Goal: Task Accomplishment & Management: Complete application form

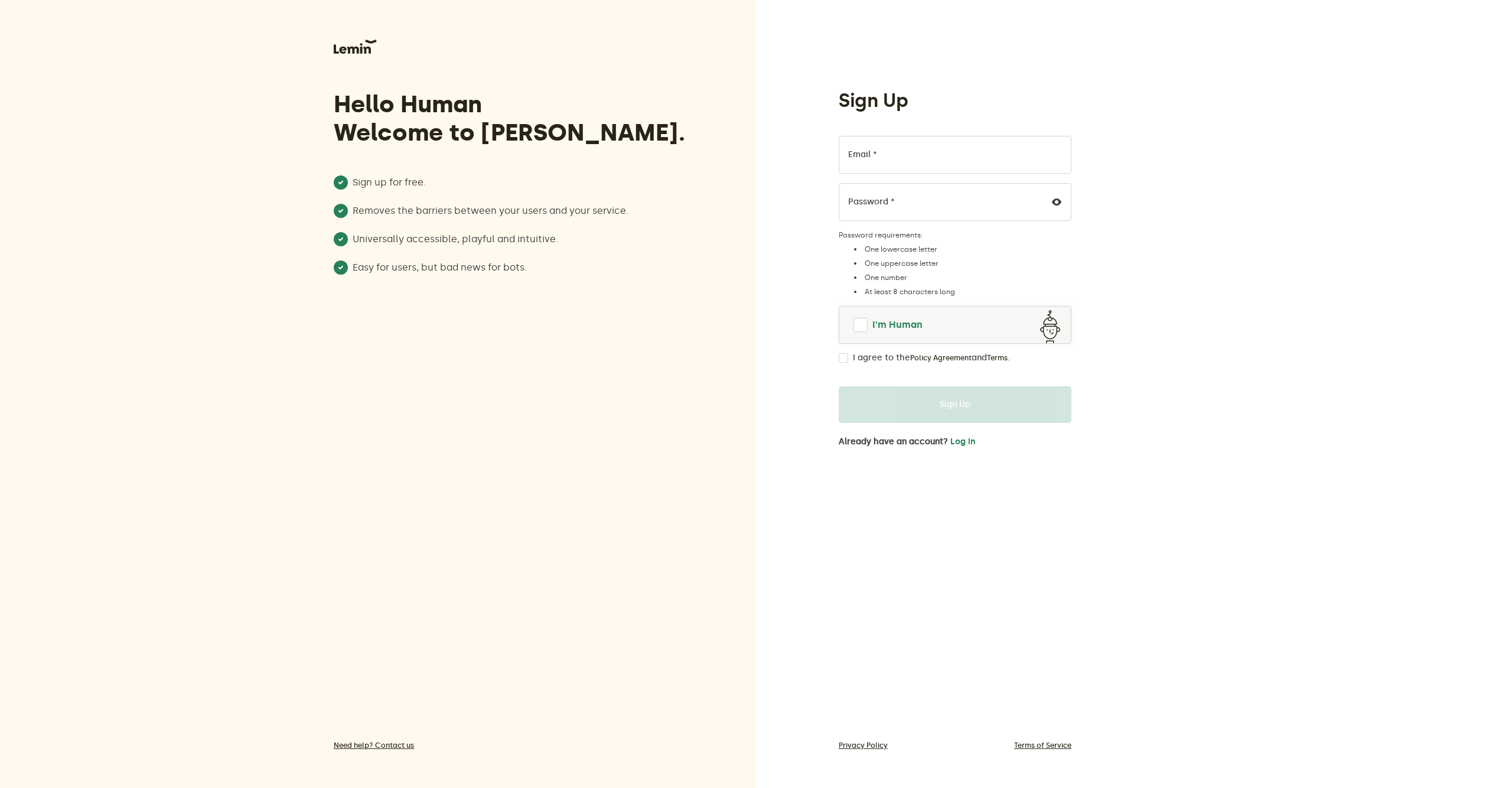
click at [855, 329] on span at bounding box center [860, 325] width 14 height 14
click at [861, 319] on link "I'm Human" at bounding box center [955, 324] width 231 height 28
click at [857, 322] on span at bounding box center [860, 325] width 14 height 14
drag, startPoint x: 810, startPoint y: 319, endPoint x: 827, endPoint y: 316, distance: 17.3
click at [812, 319] on div "Sign Up Email * Password * Password requirements: One lowercase letter One uppe…" at bounding box center [1134, 394] width 756 height 788
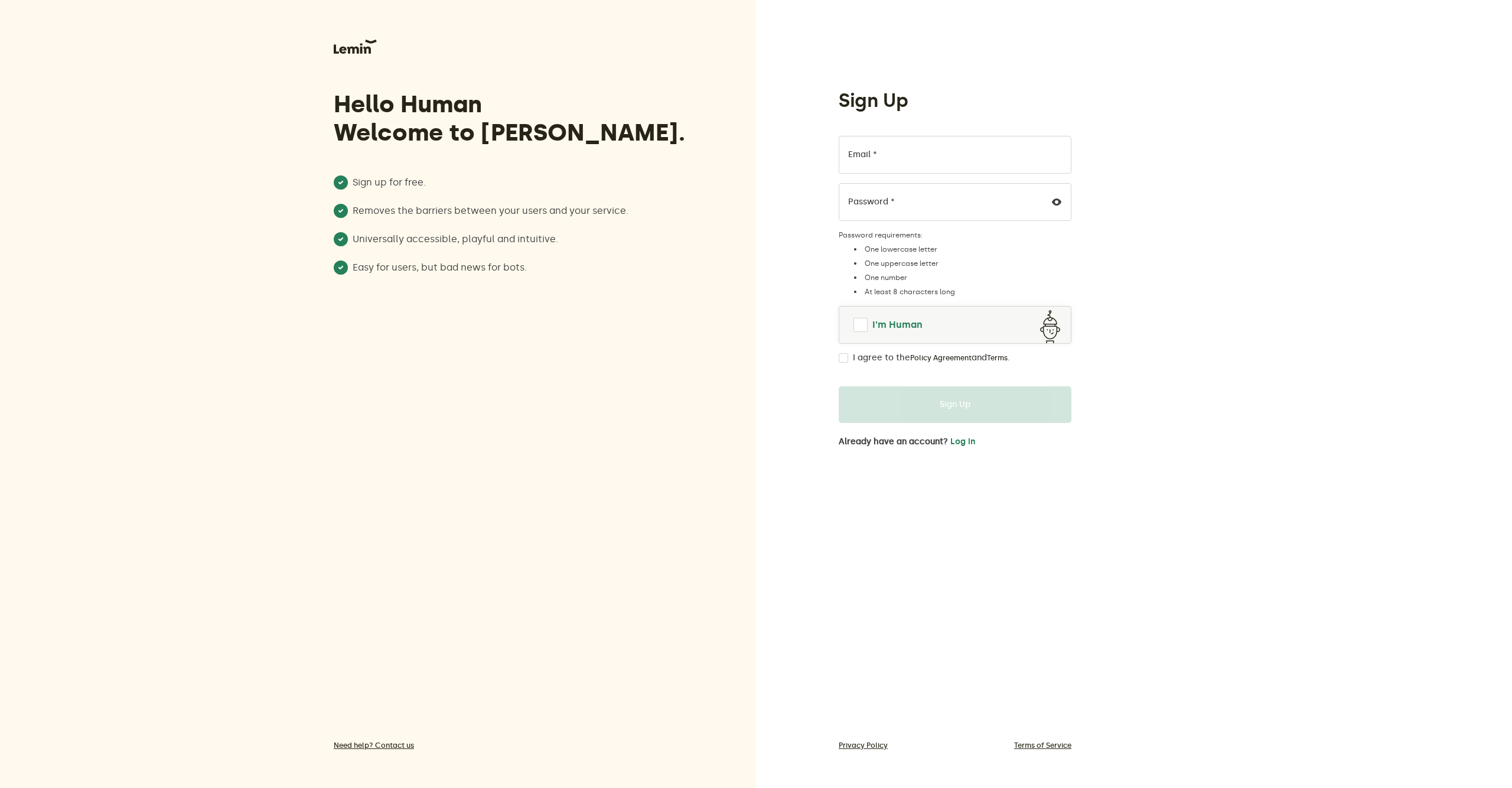
click at [852, 317] on link "I'm Human" at bounding box center [955, 324] width 231 height 28
click at [853, 316] on link "I'm Human" at bounding box center [955, 324] width 231 height 28
click at [858, 324] on span at bounding box center [860, 325] width 14 height 14
drag, startPoint x: 858, startPoint y: 326, endPoint x: 875, endPoint y: 313, distance: 21.4
click at [858, 328] on span at bounding box center [860, 325] width 14 height 14
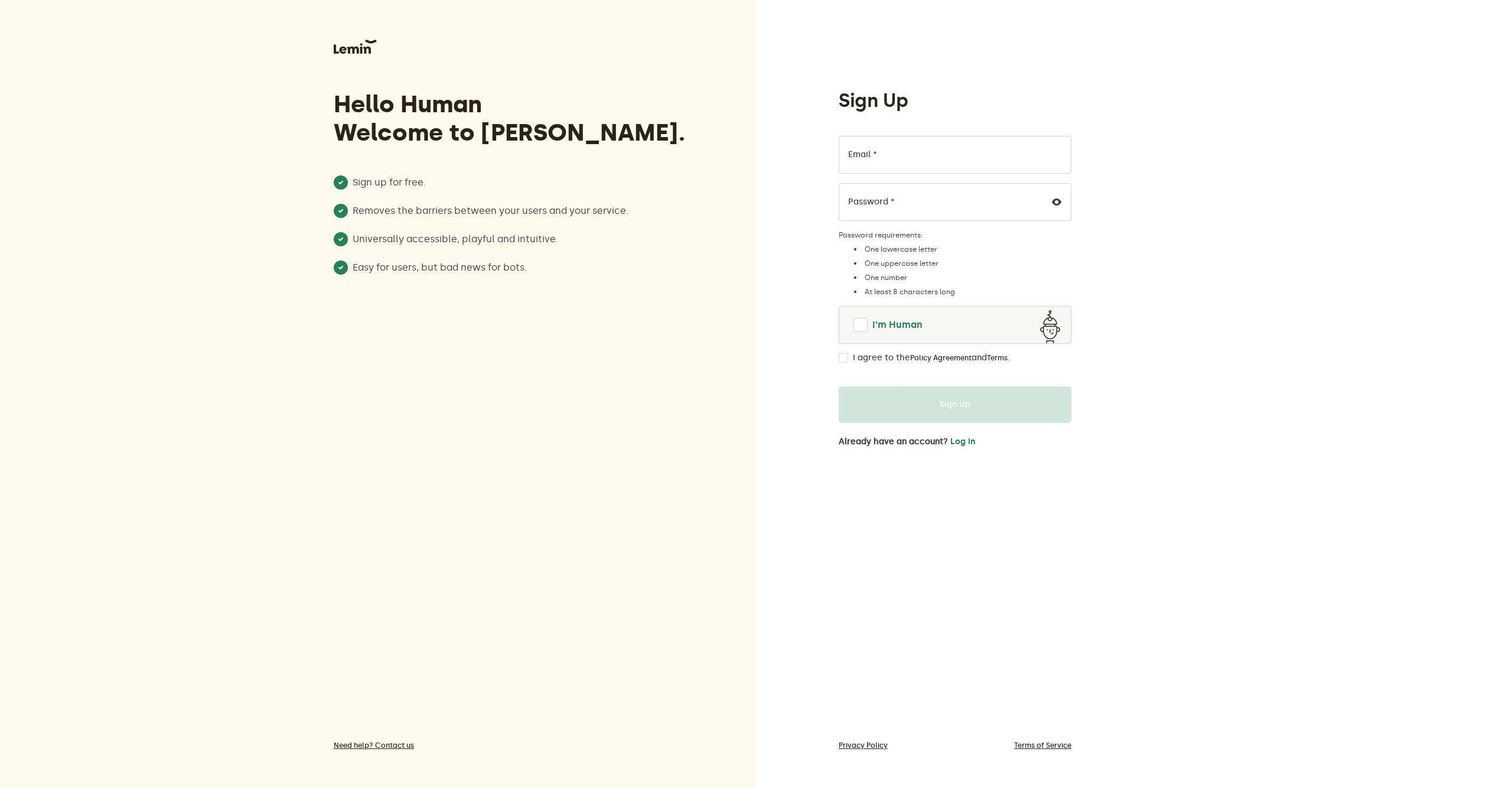
click at [863, 324] on span at bounding box center [860, 325] width 14 height 14
click at [859, 322] on span at bounding box center [860, 325] width 14 height 14
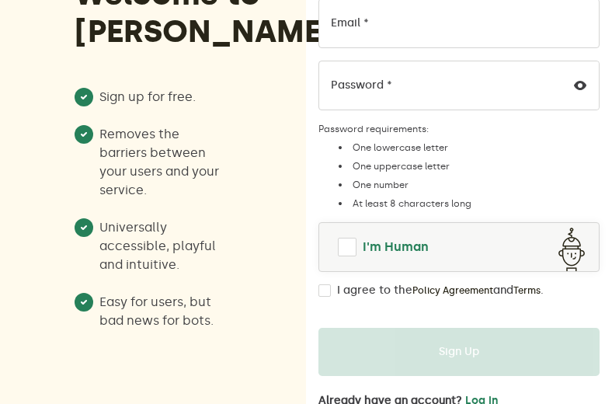
scroll to position [181, 0]
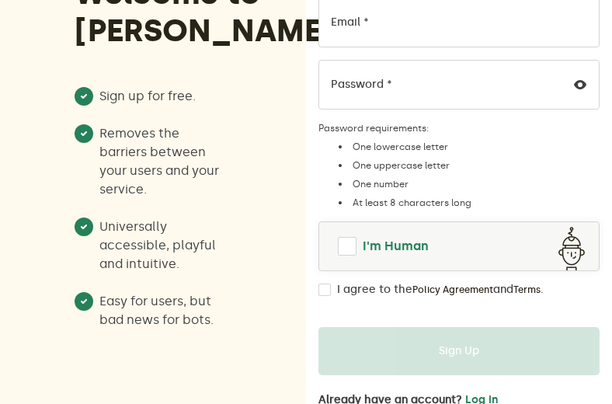
click at [342, 252] on span at bounding box center [347, 246] width 19 height 19
click at [353, 245] on span at bounding box center [347, 246] width 25 height 25
click at [335, 289] on div "I agree to the Policy Agreement and Terms ." at bounding box center [458, 289] width 281 height 12
click at [325, 290] on input "I agree to the Policy Agreement and Terms ." at bounding box center [324, 289] width 12 height 12
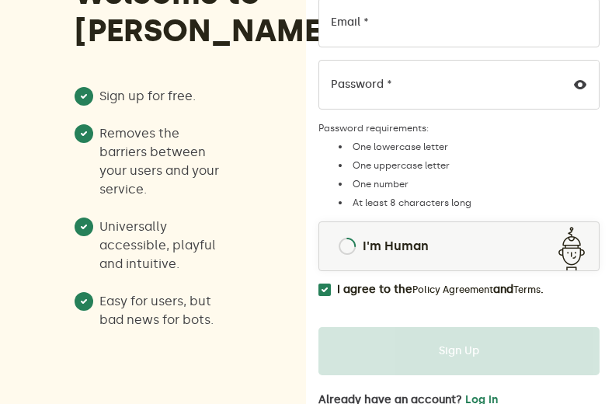
checkbox input "false"
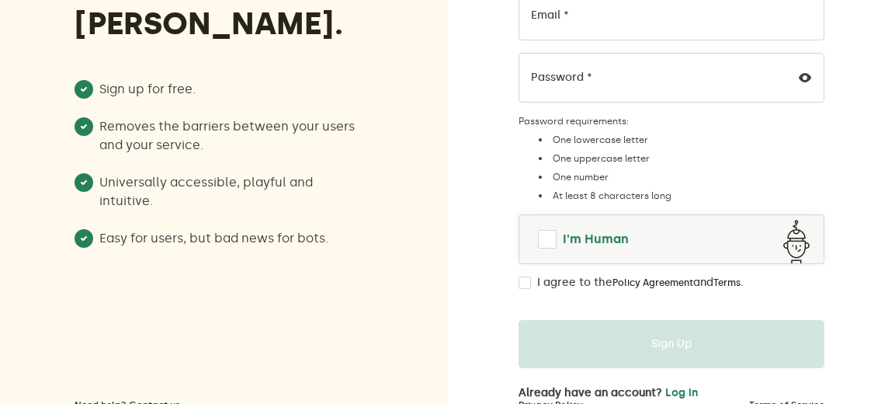
scroll to position [207, 0]
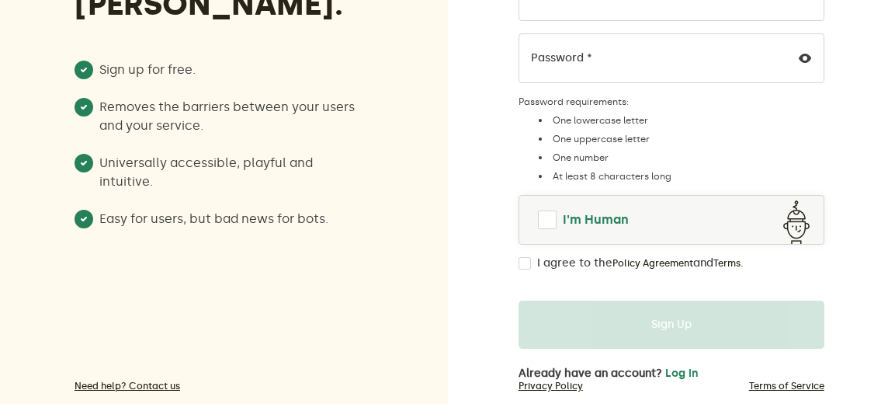
click at [544, 223] on span at bounding box center [547, 219] width 19 height 19
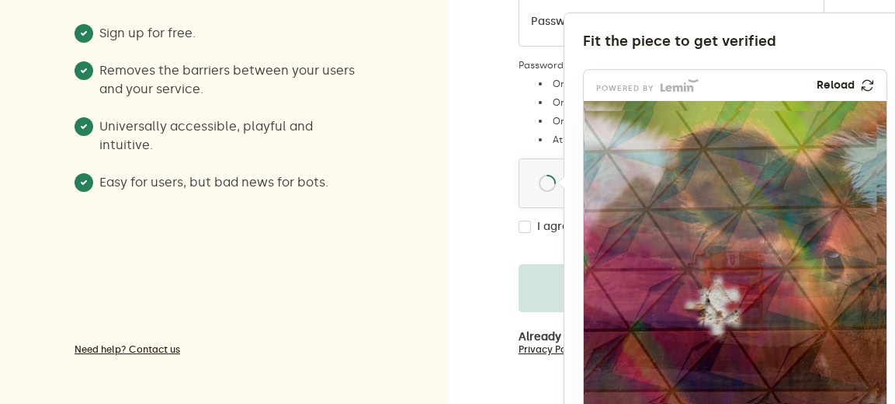
scroll to position [245, 0]
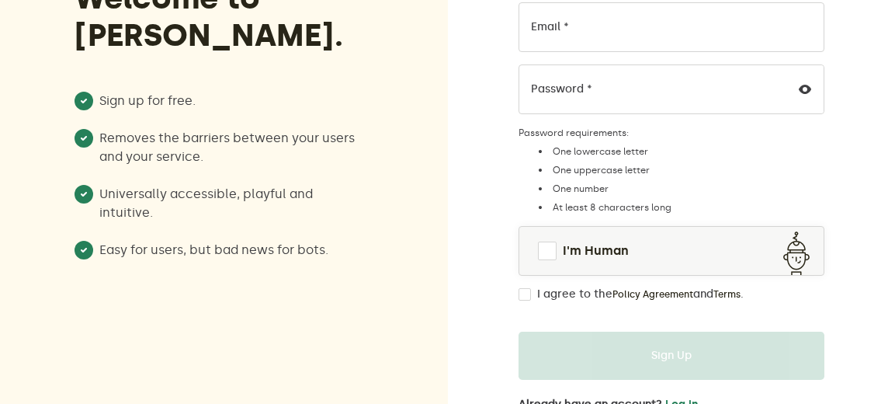
scroll to position [181, 0]
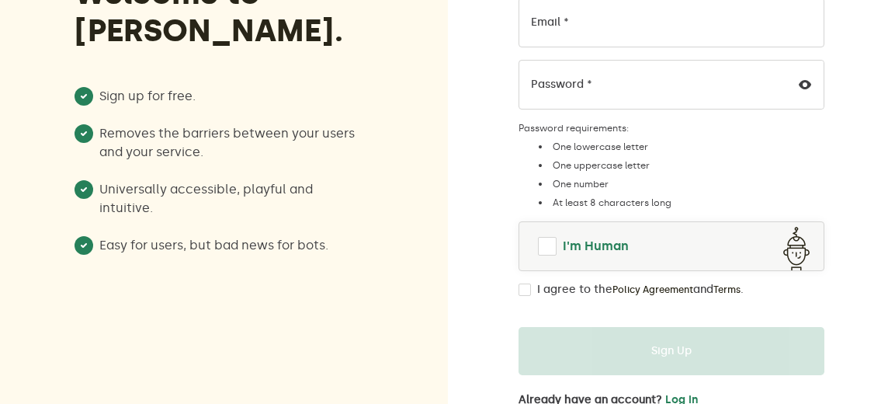
click at [550, 235] on link "I'm Human" at bounding box center [671, 246] width 304 height 37
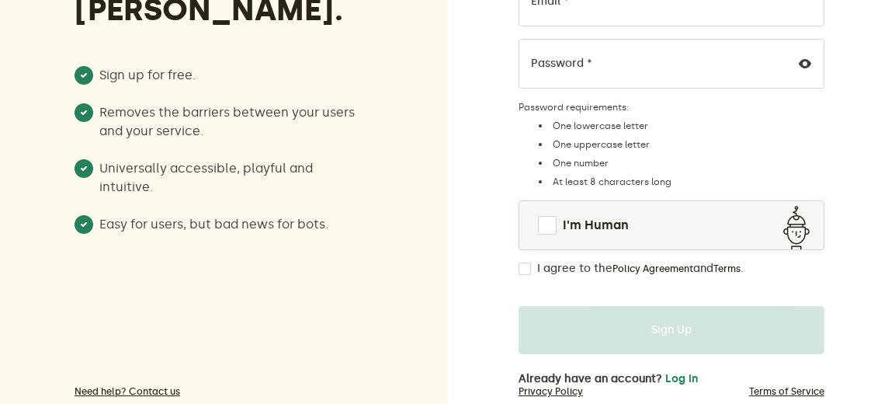
scroll to position [207, 0]
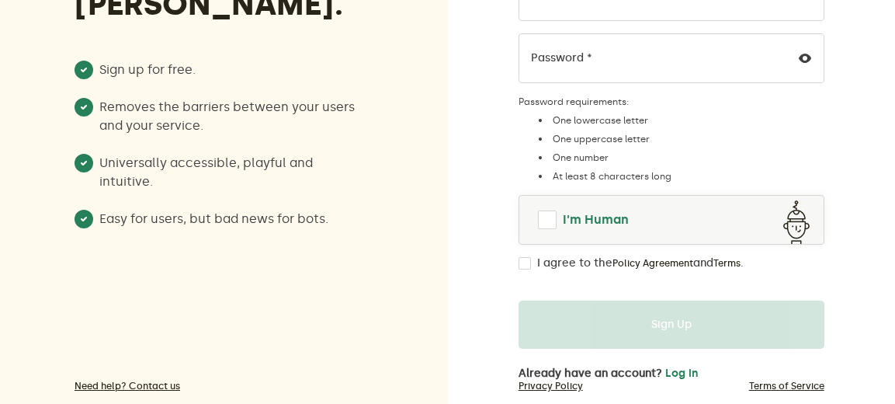
click at [544, 220] on span at bounding box center [547, 219] width 19 height 19
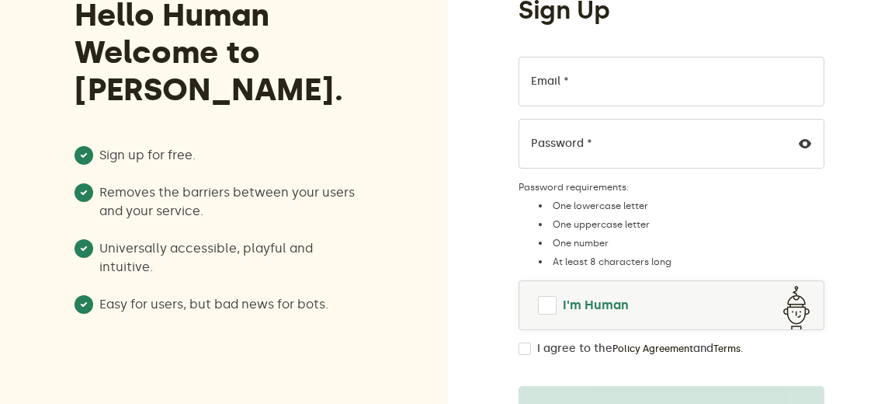
scroll to position [130, 0]
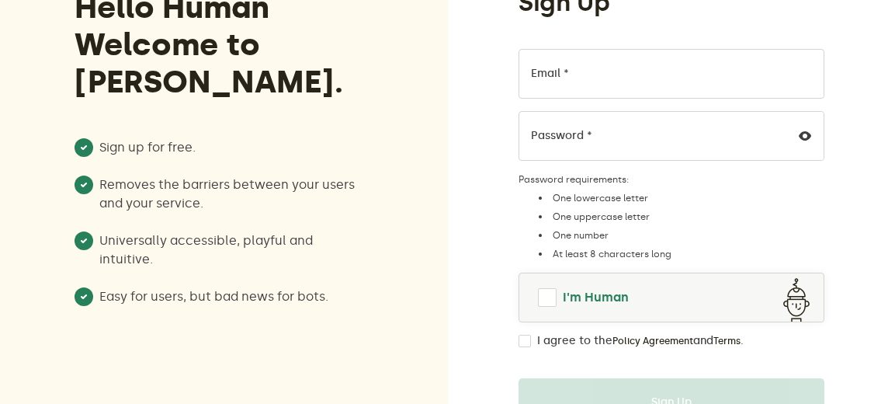
click at [540, 314] on link "I'm Human" at bounding box center [671, 297] width 304 height 37
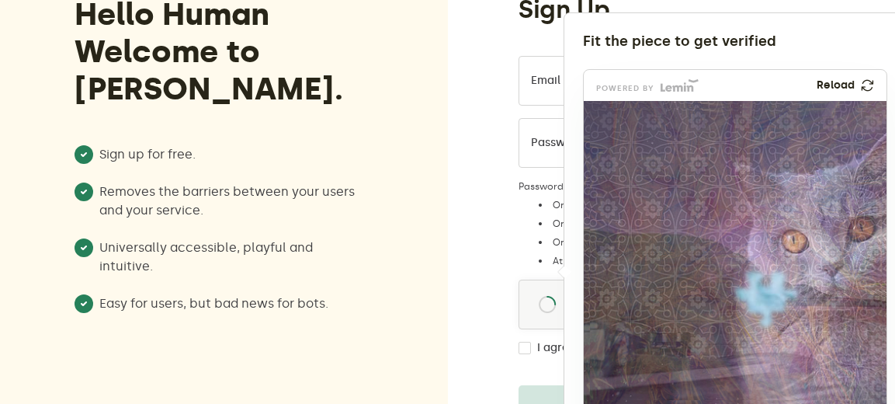
scroll to position [103, 0]
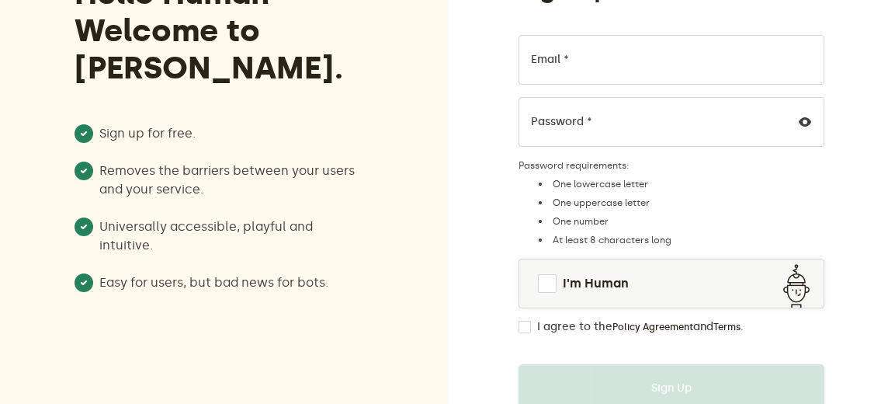
scroll to position [207, 0]
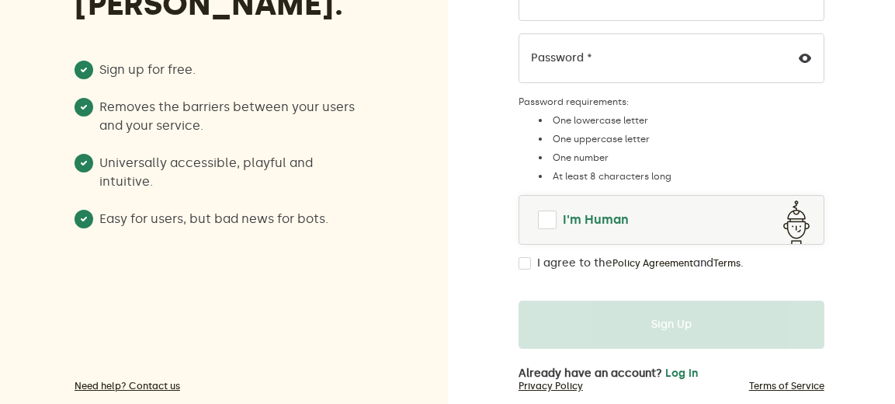
click at [550, 222] on span at bounding box center [547, 219] width 19 height 19
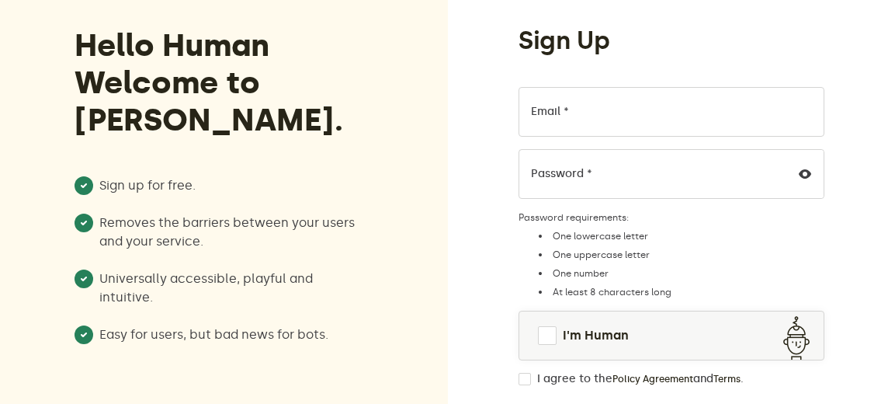
scroll to position [155, 0]
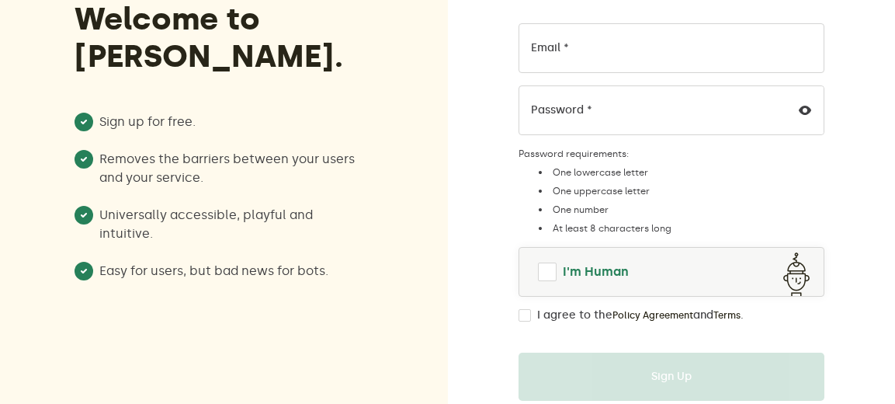
click at [548, 271] on span at bounding box center [547, 271] width 19 height 19
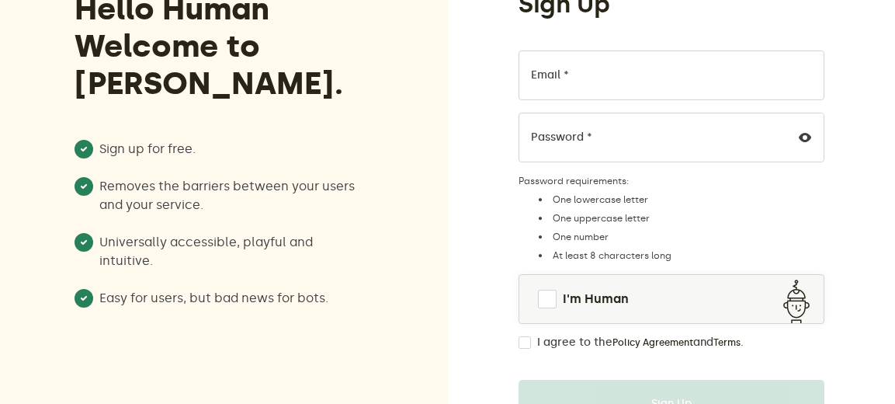
scroll to position [130, 0]
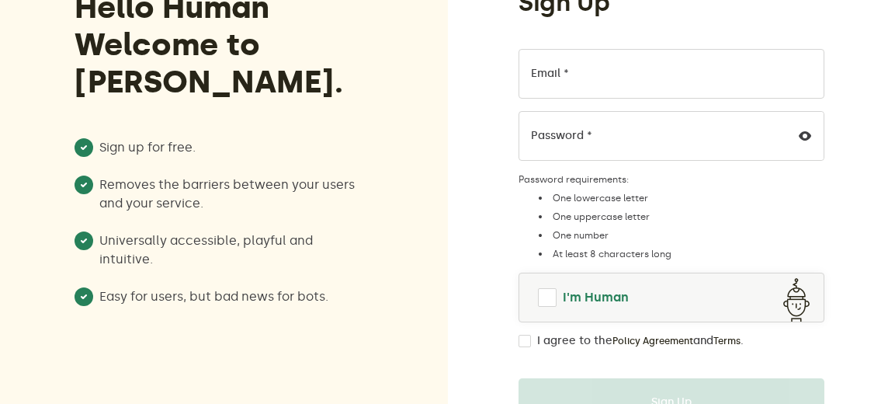
click at [544, 299] on span at bounding box center [547, 297] width 19 height 19
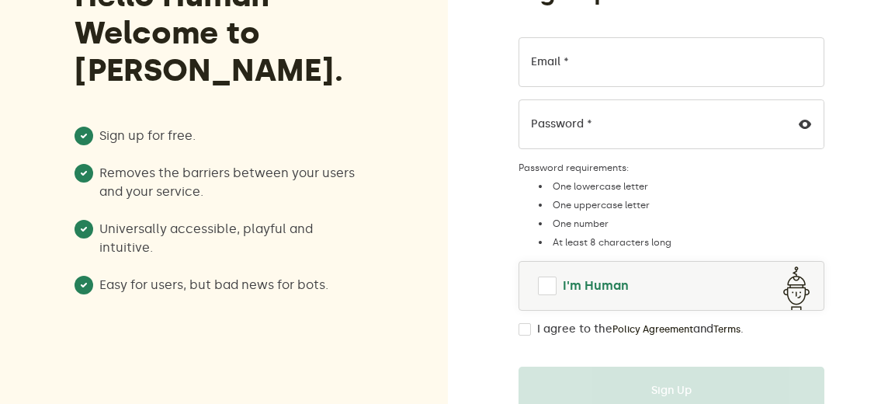
scroll to position [207, 0]
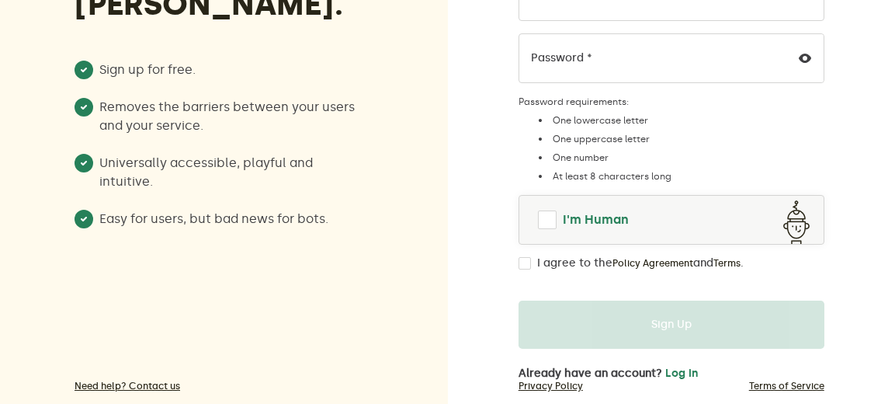
click at [551, 222] on span at bounding box center [547, 219] width 19 height 19
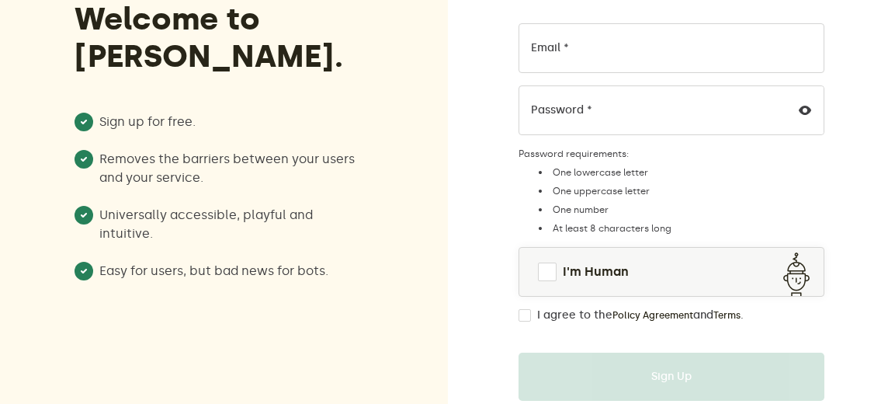
scroll to position [181, 0]
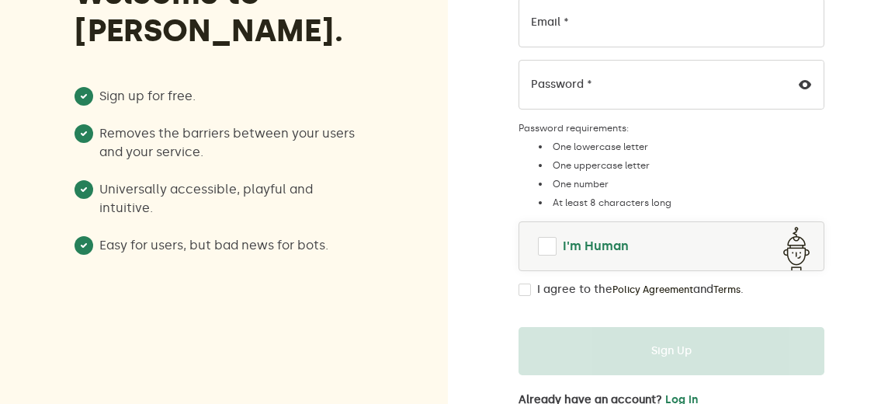
click at [540, 248] on span at bounding box center [547, 246] width 19 height 19
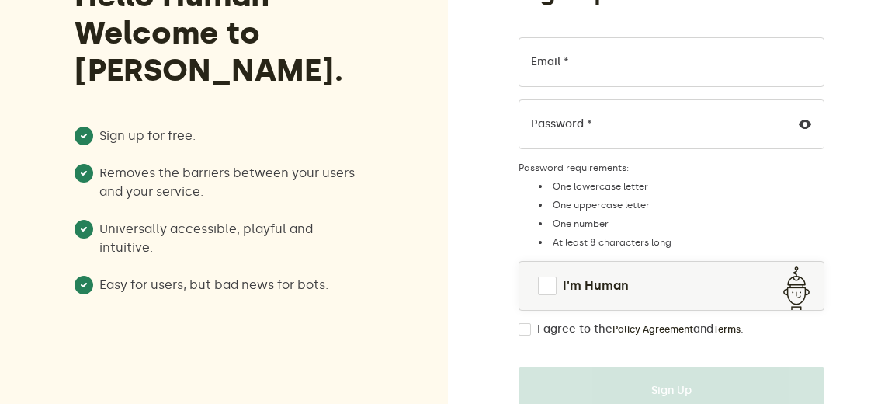
scroll to position [181, 0]
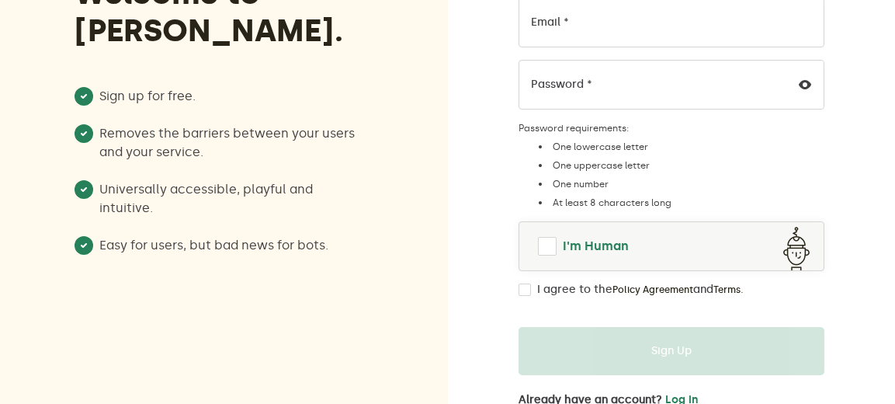
click at [544, 238] on span at bounding box center [547, 246] width 19 height 19
